Goal: Information Seeking & Learning: Find specific page/section

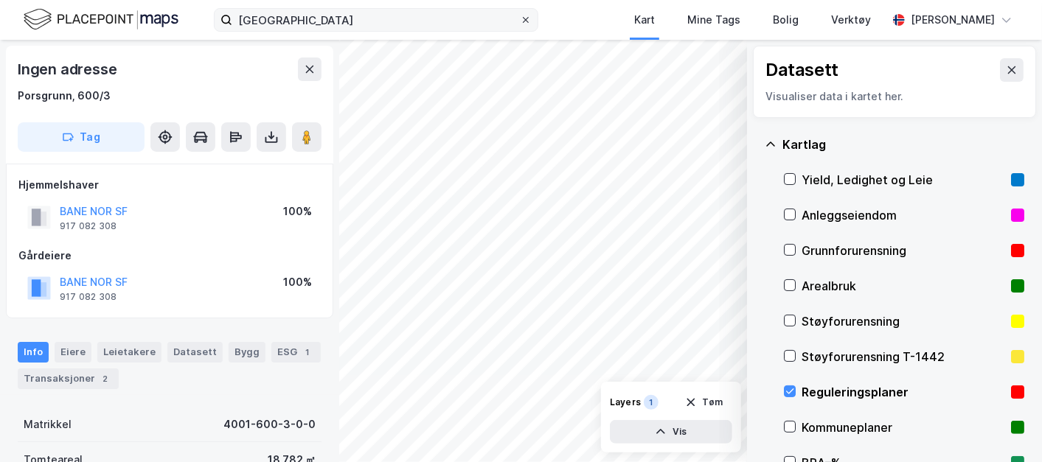
click at [530, 23] on icon at bounding box center [525, 19] width 9 height 9
click at [520, 23] on input "[GEOGRAPHIC_DATA]" at bounding box center [376, 20] width 288 height 22
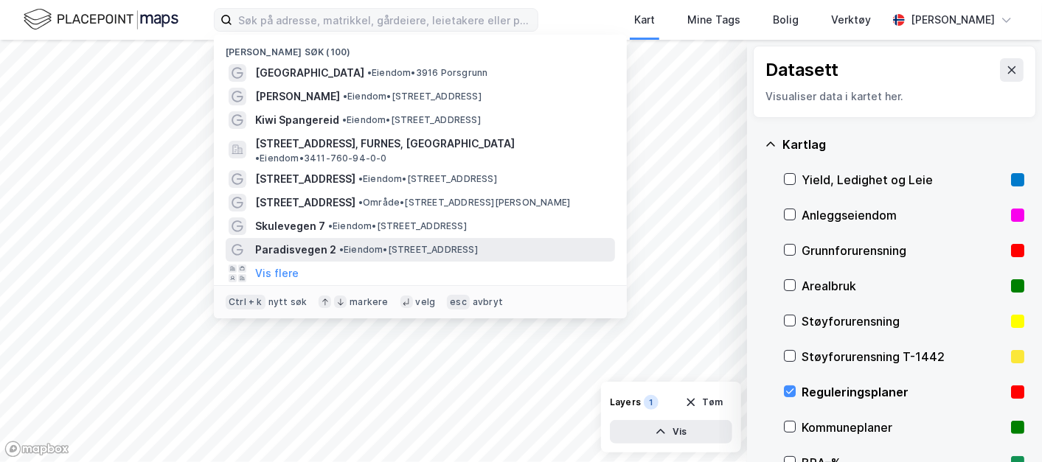
click at [309, 241] on span "Paradisvegen 2" at bounding box center [295, 250] width 81 height 18
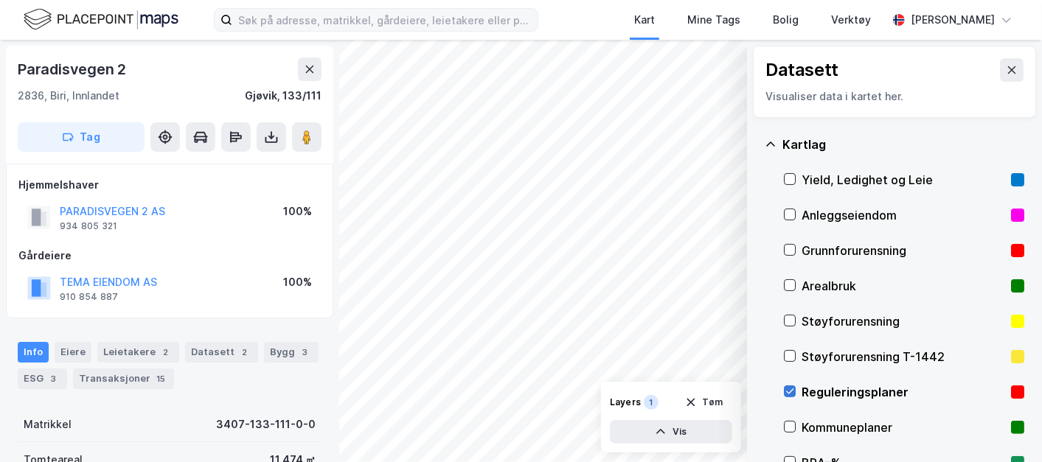
click at [794, 389] on icon at bounding box center [790, 391] width 10 height 10
click at [229, 77] on div "Paradisvegen 2" at bounding box center [170, 70] width 304 height 24
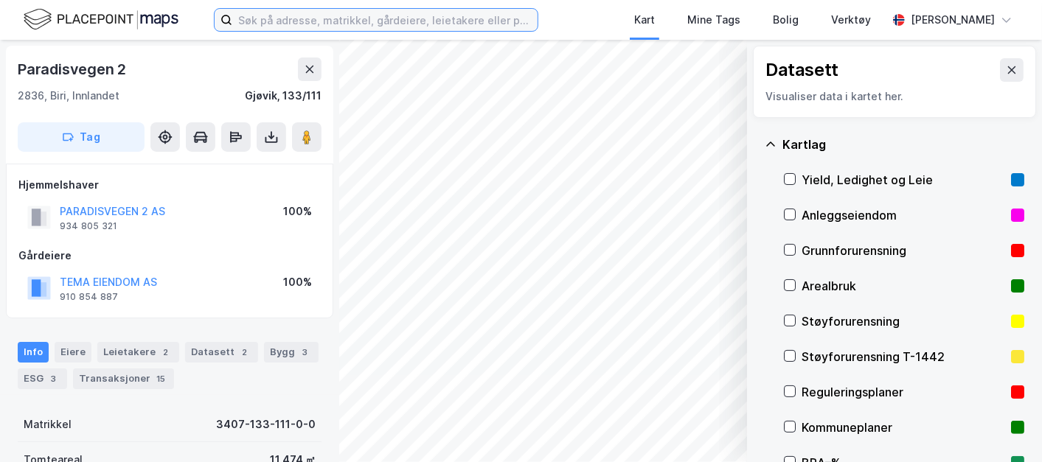
click at [373, 22] on input at bounding box center [384, 20] width 305 height 22
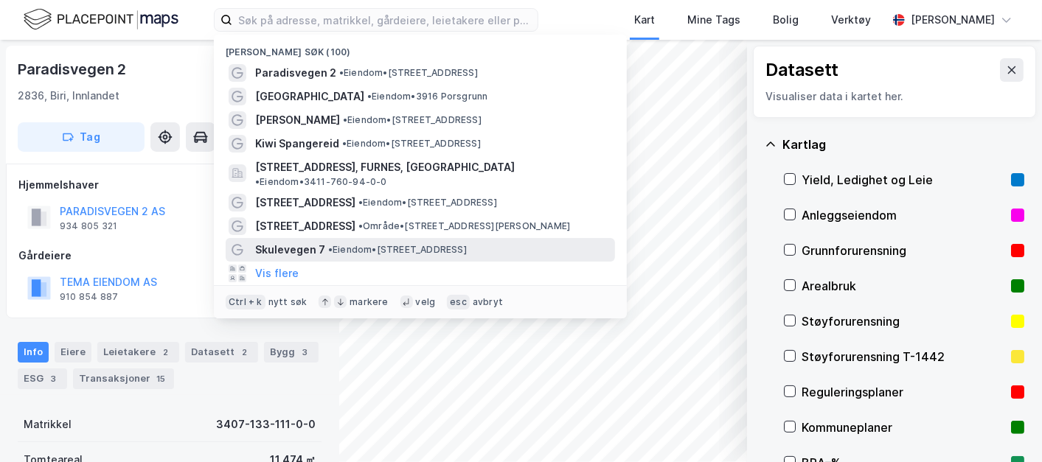
click at [320, 241] on span "Skulevegen 7" at bounding box center [290, 250] width 70 height 18
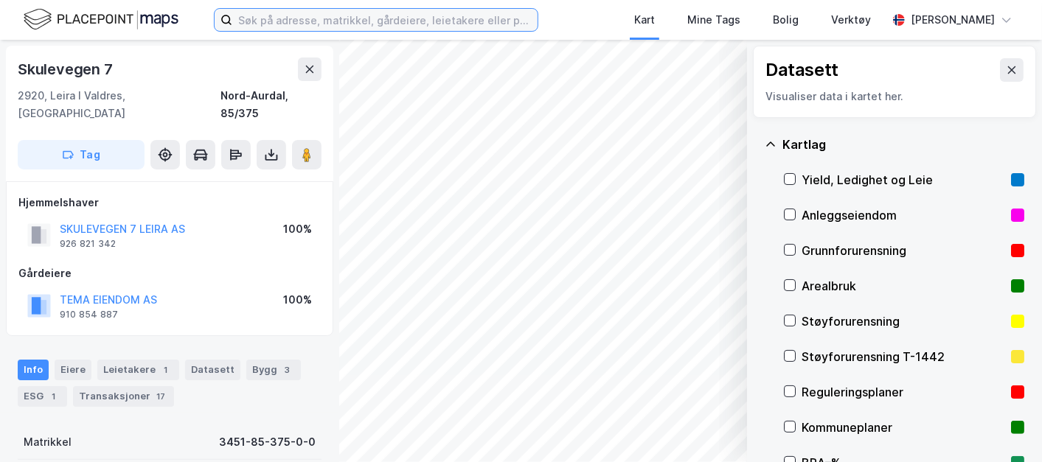
click at [344, 27] on input at bounding box center [384, 20] width 305 height 22
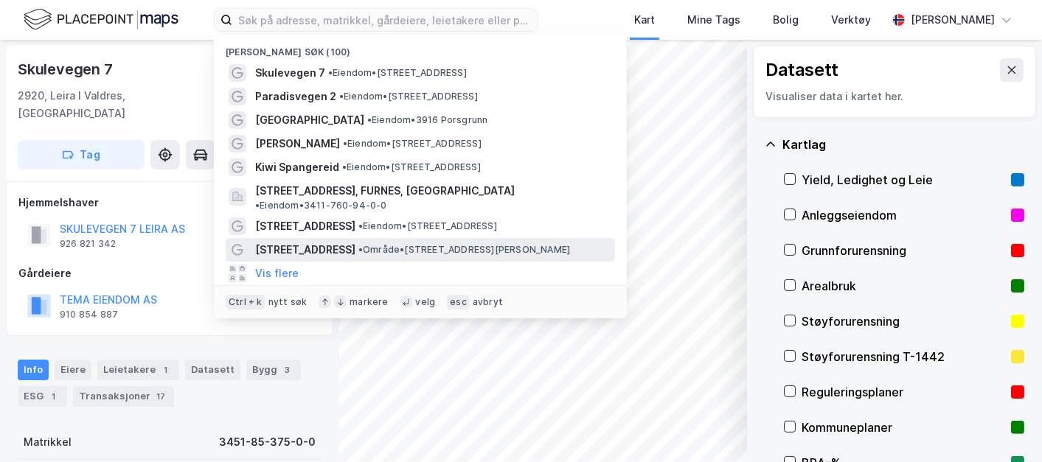
click at [358, 244] on span "• Område • [STREET_ADDRESS][PERSON_NAME]" at bounding box center [464, 250] width 212 height 12
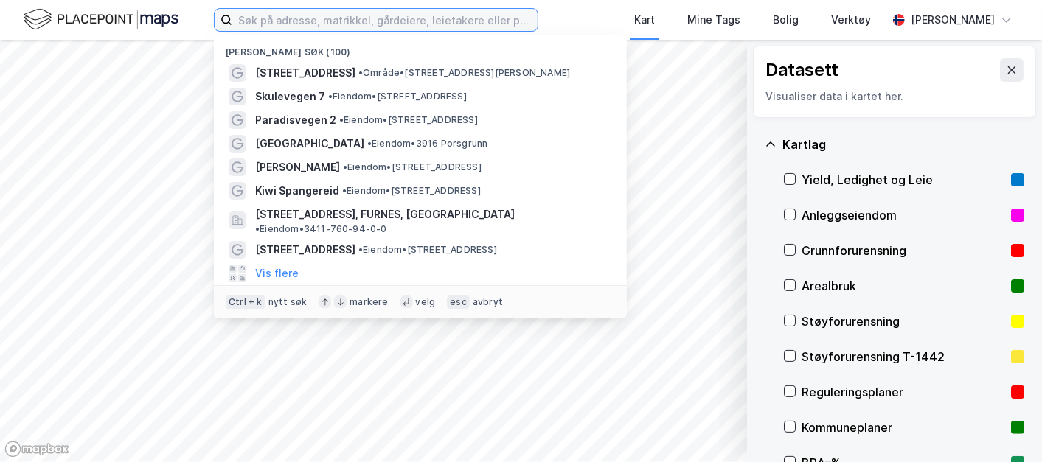
click at [313, 22] on input at bounding box center [384, 20] width 305 height 22
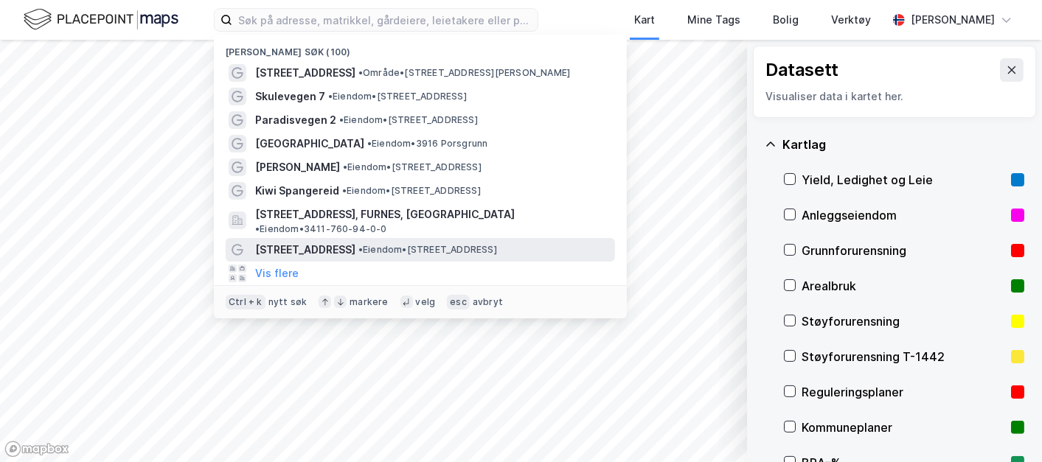
click at [371, 244] on span "• Eiendom • [STREET_ADDRESS]" at bounding box center [427, 250] width 139 height 12
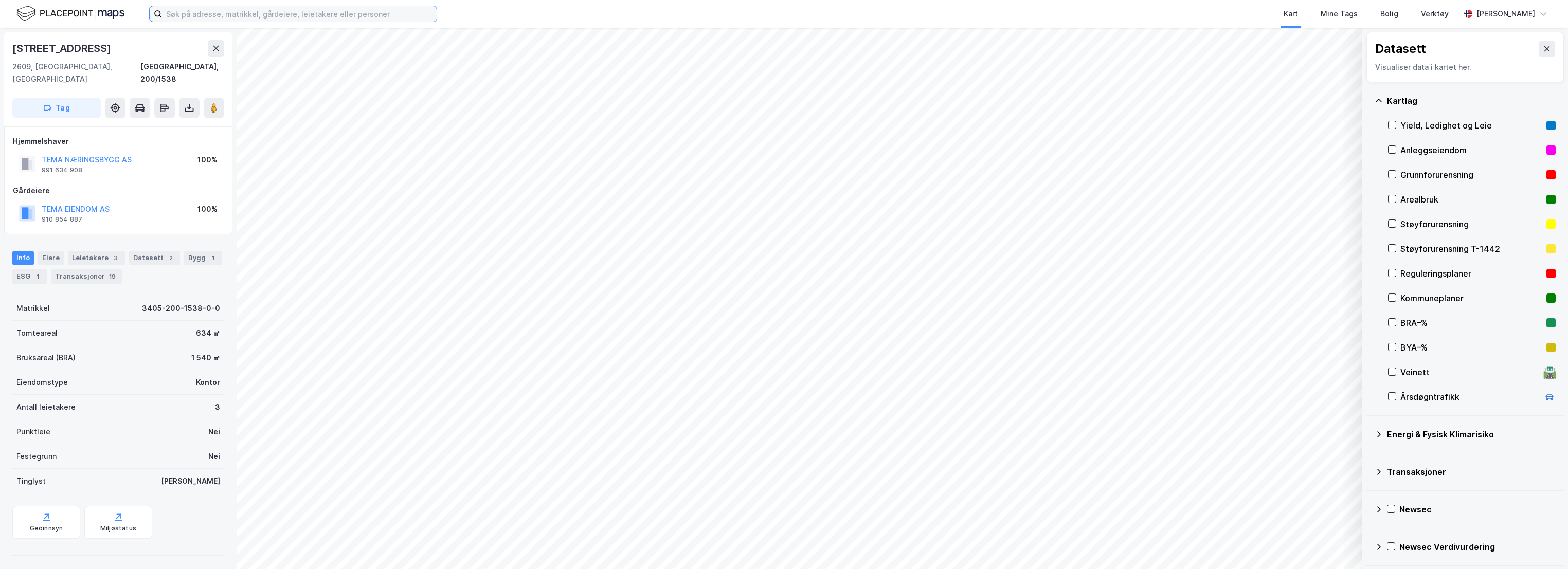
click at [324, 15] on input at bounding box center [299, 14] width 275 height 15
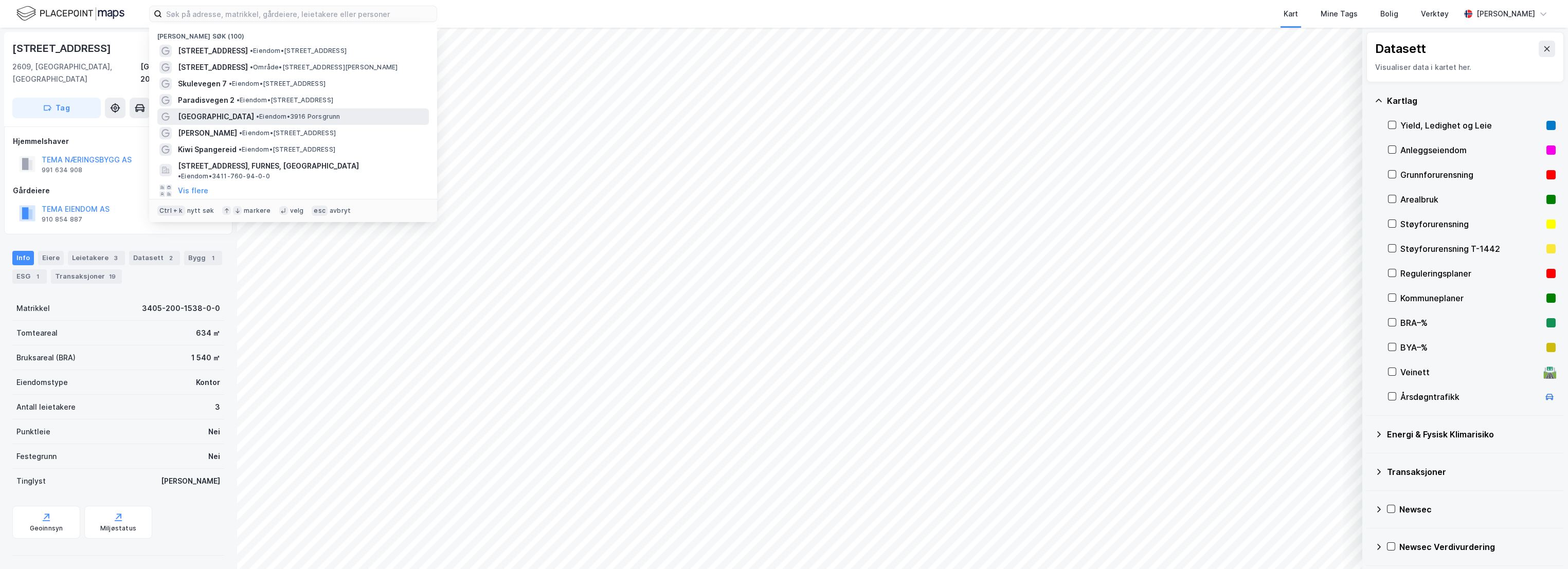
click at [222, 119] on span "[GEOGRAPHIC_DATA]" at bounding box center [216, 117] width 76 height 13
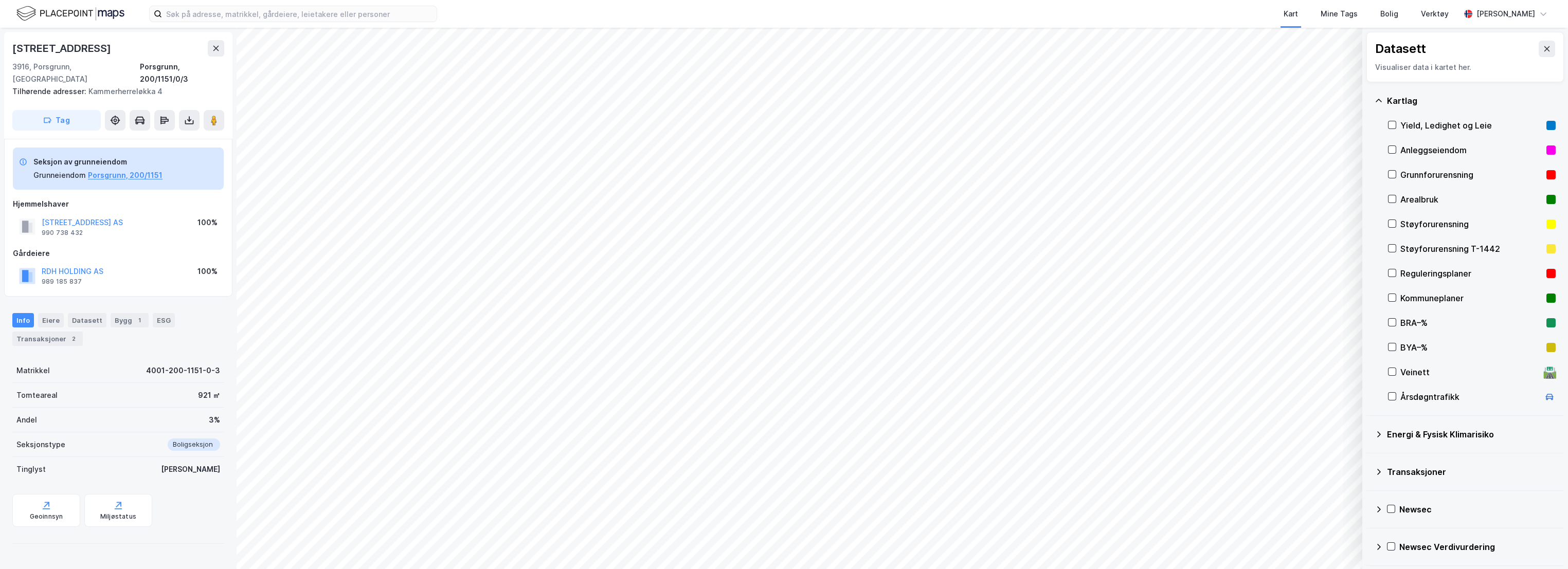
click at [726, 100] on icon at bounding box center [1379, 101] width 8 height 8
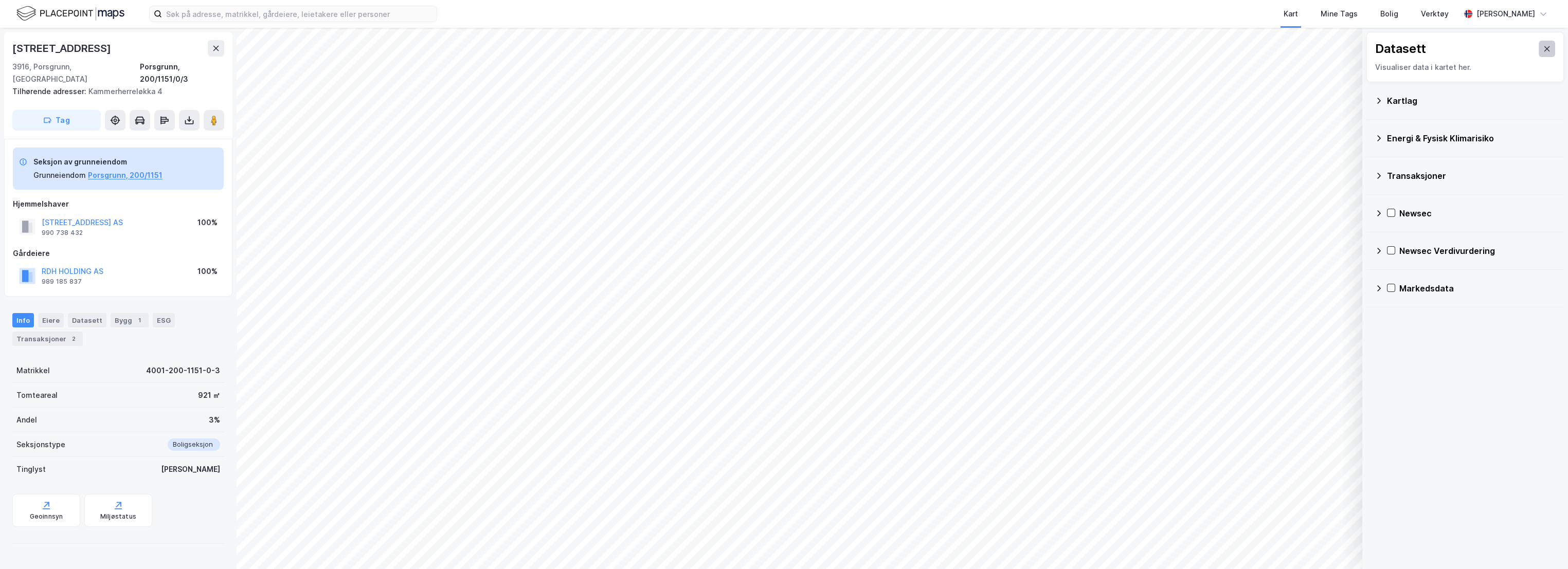
click at [726, 48] on icon at bounding box center [1547, 48] width 6 height 5
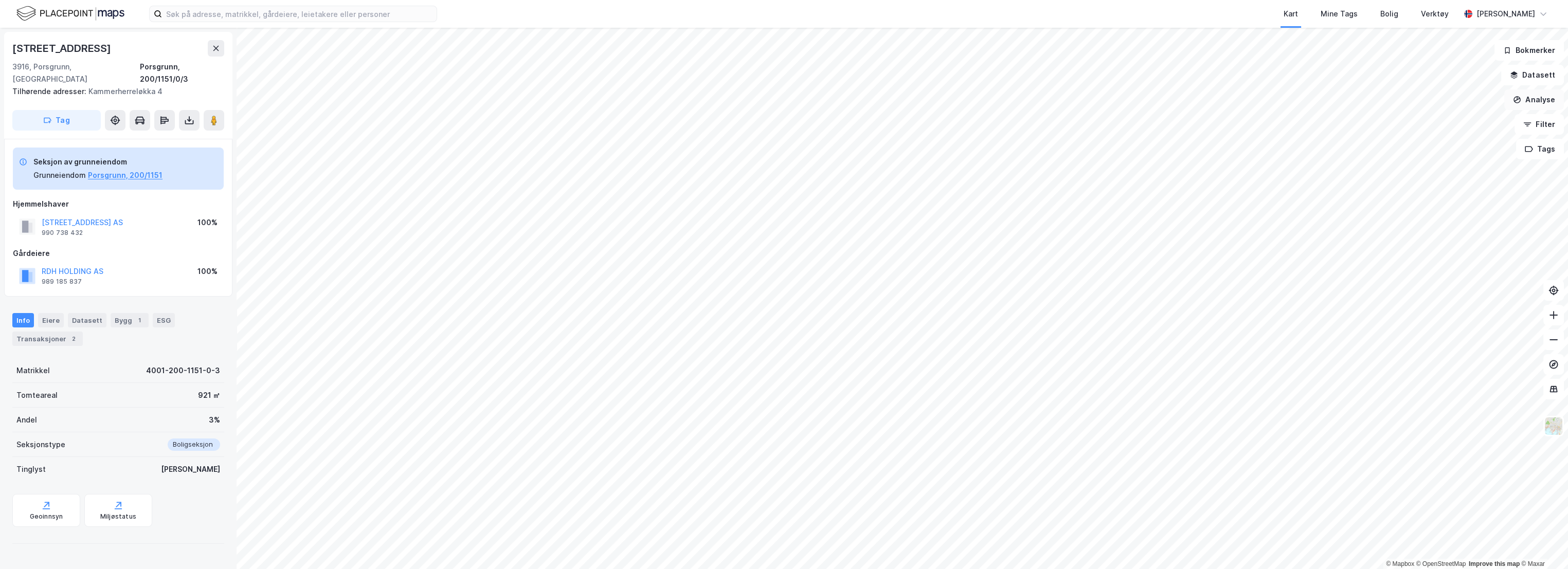
click at [726, 98] on button "Analyse" at bounding box center [1535, 99] width 60 height 20
click at [726, 123] on div "Tegn område" at bounding box center [1445, 121] width 89 height 9
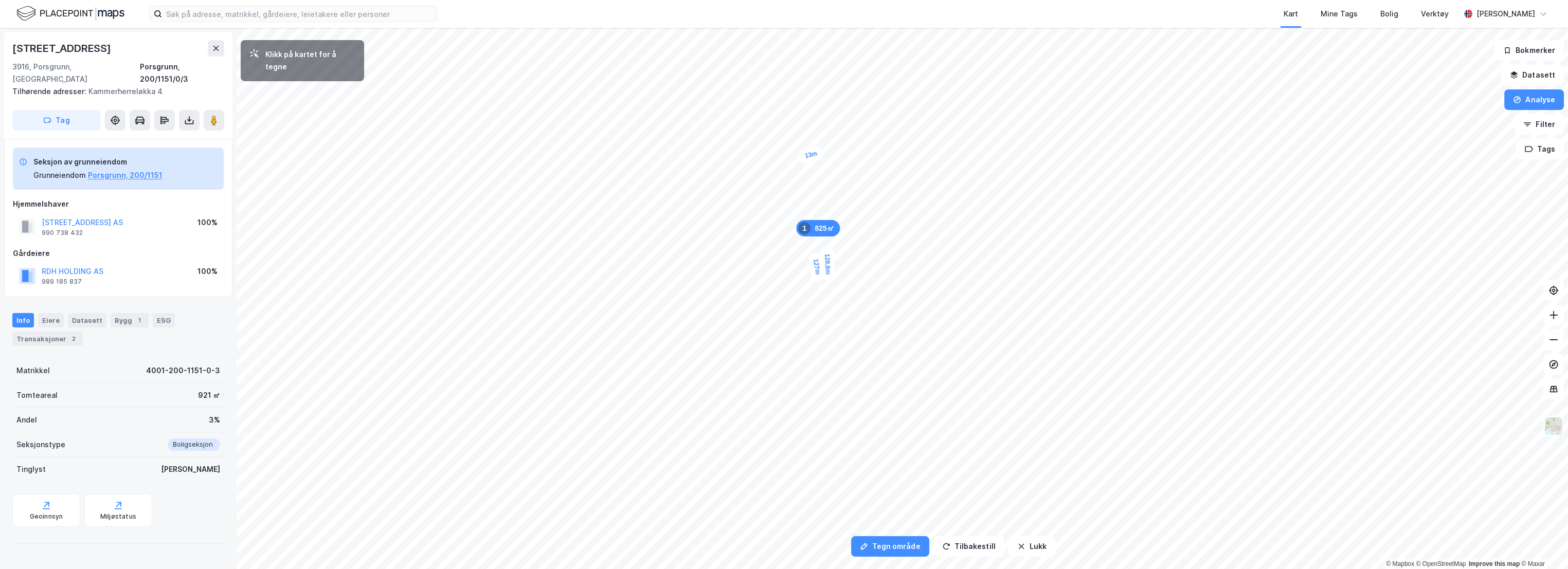
click at [726, 152] on div "13m" at bounding box center [811, 155] width 27 height 20
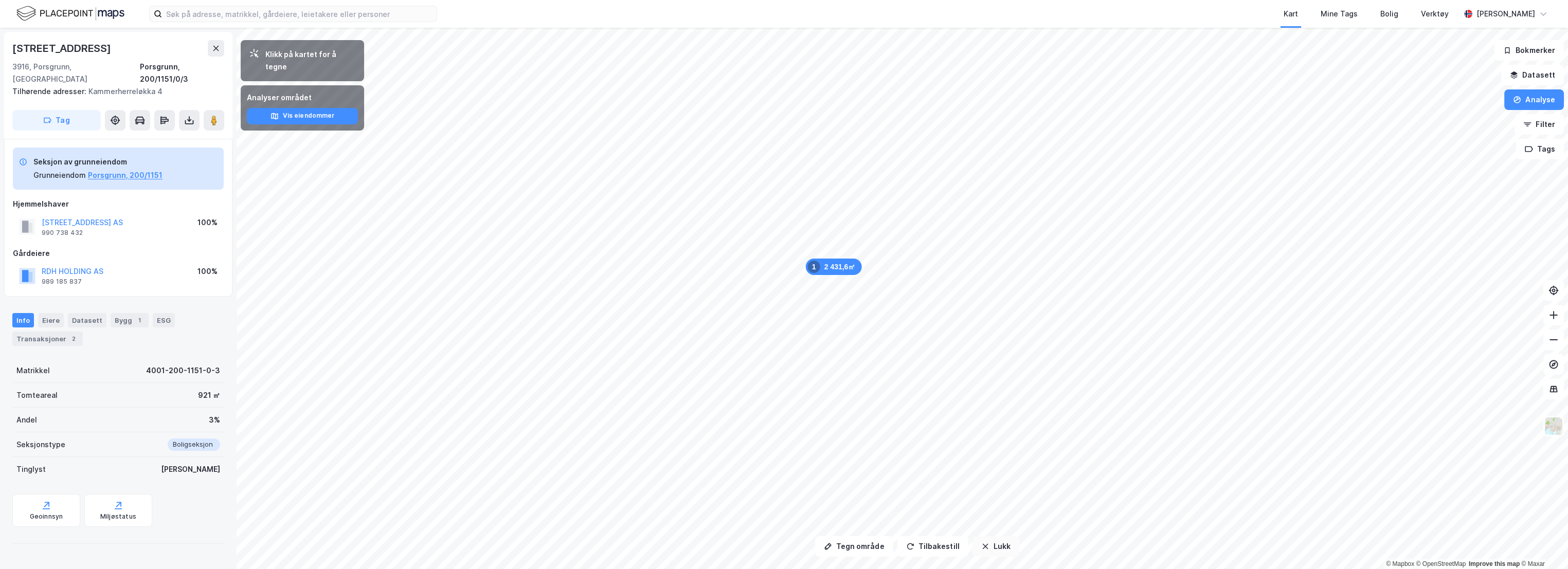
click at [726, 322] on button "Lukk" at bounding box center [995, 546] width 47 height 20
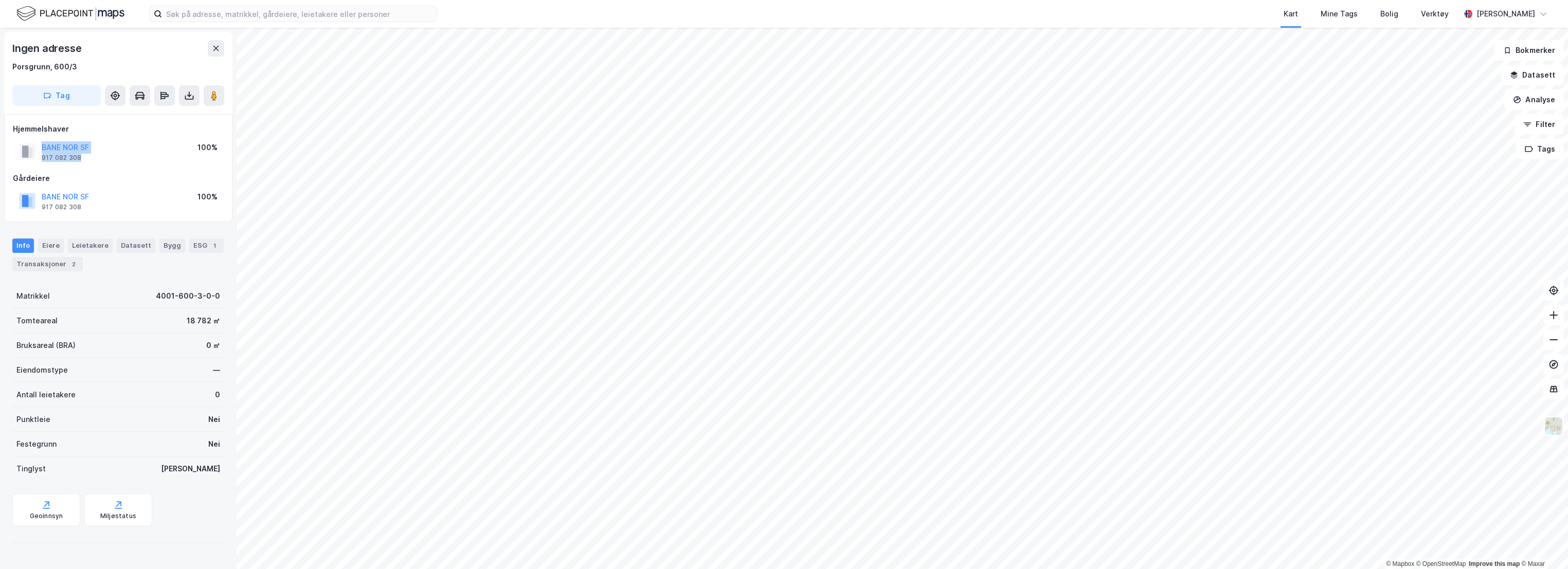
drag, startPoint x: 93, startPoint y: 156, endPoint x: 40, endPoint y: 147, distance: 53.8
click at [40, 147] on div "BANE NOR SF 917 082 308 100%" at bounding box center [118, 151] width 211 height 24
copy div "BANE NOR SF 917 082 308"
